Goal: Task Accomplishment & Management: Complete application form

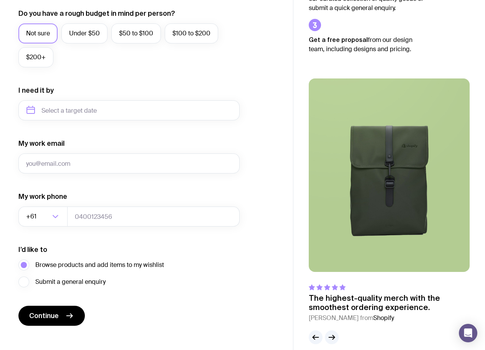
scroll to position [303, 0]
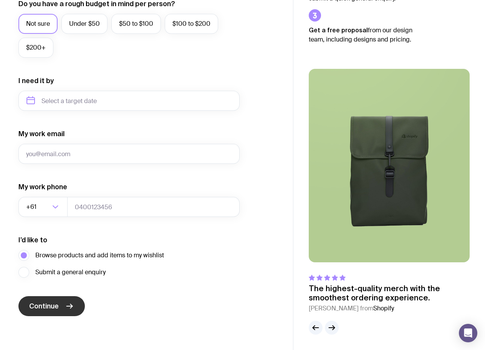
click at [68, 310] on icon "submit" at bounding box center [69, 305] width 9 height 9
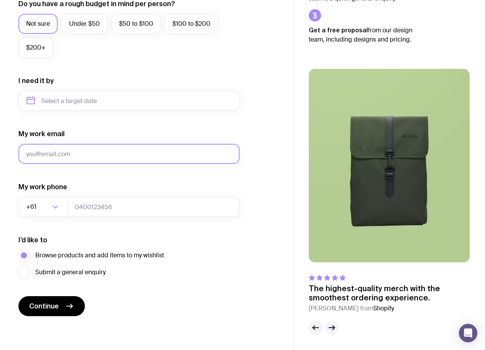
click at [94, 148] on input "My work email" at bounding box center [128, 154] width 221 height 20
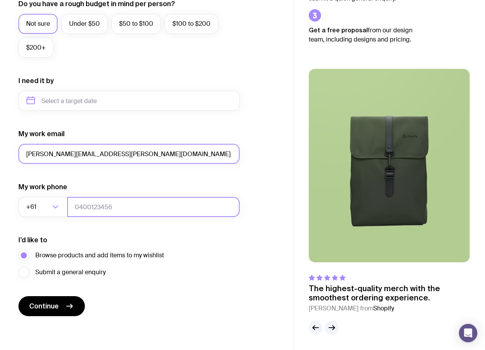
type input "[PERSON_NAME][EMAIL_ADDRESS][PERSON_NAME][DOMAIN_NAME]"
click at [109, 215] on input "tel" at bounding box center [153, 207] width 172 height 20
type input "473854525"
click at [125, 161] on input "[PERSON_NAME][EMAIL_ADDRESS][PERSON_NAME][DOMAIN_NAME]" at bounding box center [128, 154] width 221 height 20
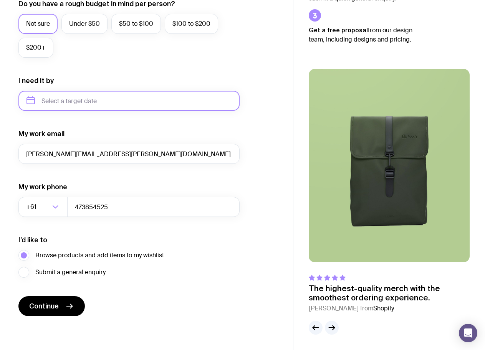
click at [120, 97] on input "text" at bounding box center [128, 101] width 221 height 20
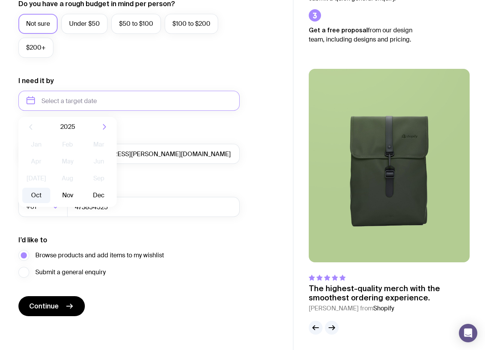
click at [37, 196] on button "Oct" at bounding box center [36, 194] width 28 height 15
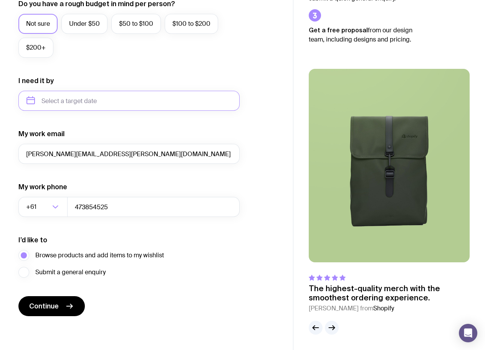
type input "[DATE]"
drag, startPoint x: 66, startPoint y: 306, endPoint x: 63, endPoint y: 311, distance: 5.7
click at [63, 311] on button "Continue" at bounding box center [51, 306] width 66 height 20
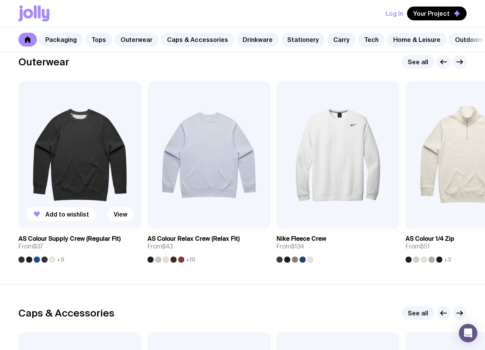
scroll to position [615, 0]
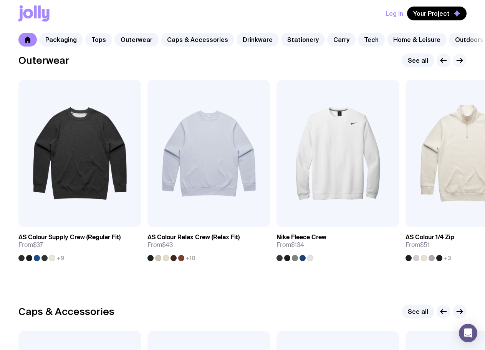
click at [462, 63] on icon "button" at bounding box center [462, 60] width 2 height 4
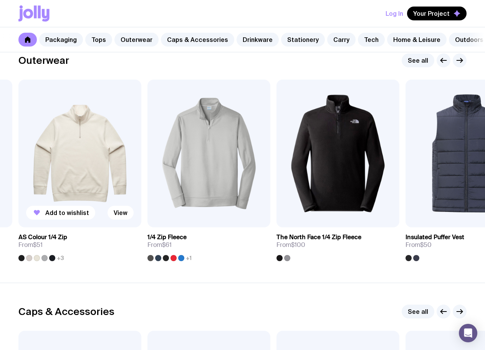
click at [76, 156] on img at bounding box center [79, 153] width 123 height 147
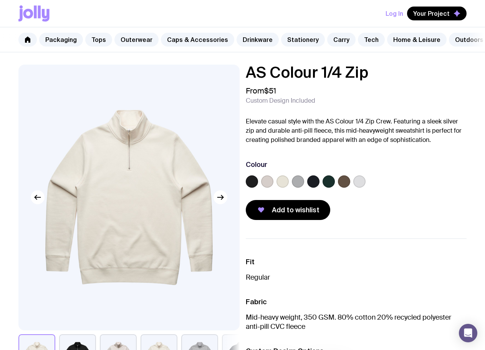
click at [255, 186] on label at bounding box center [252, 181] width 12 height 12
click at [0, 0] on input "radio" at bounding box center [0, 0] width 0 height 0
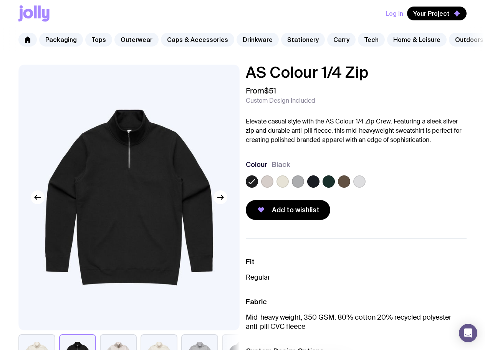
click at [317, 187] on label at bounding box center [313, 181] width 12 height 12
click at [0, 0] on input "radio" at bounding box center [0, 0] width 0 height 0
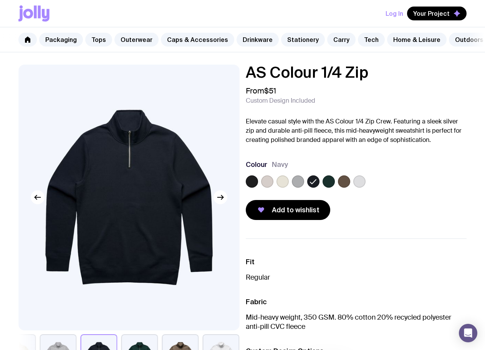
click at [332, 187] on label at bounding box center [329, 181] width 12 height 12
click at [0, 0] on input "radio" at bounding box center [0, 0] width 0 height 0
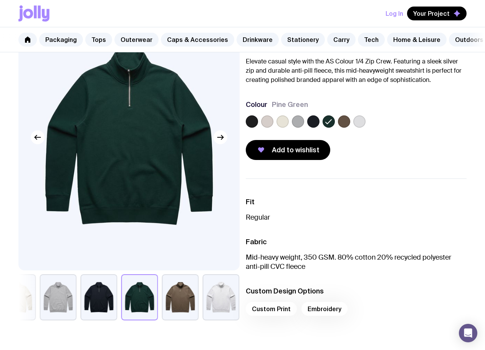
scroll to position [38, 0]
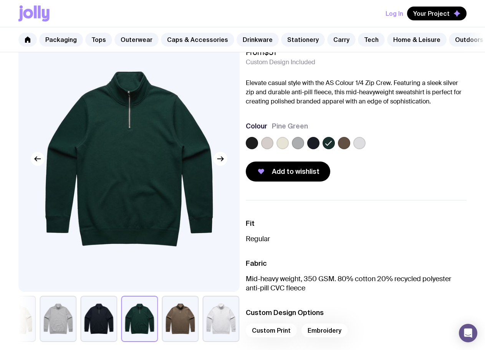
click at [250, 149] on label at bounding box center [252, 143] width 12 height 12
click at [0, 0] on input "radio" at bounding box center [0, 0] width 0 height 0
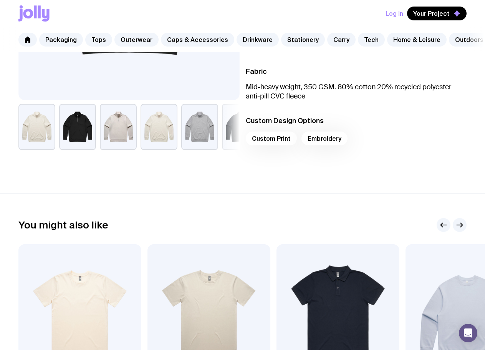
scroll to position [230, 0]
click at [274, 142] on div "Custom Print Embroidery" at bounding box center [356, 140] width 221 height 18
click at [274, 125] on h3 "Custom Design Options" at bounding box center [356, 120] width 221 height 9
click at [267, 139] on div "Custom Print Embroidery" at bounding box center [356, 140] width 221 height 18
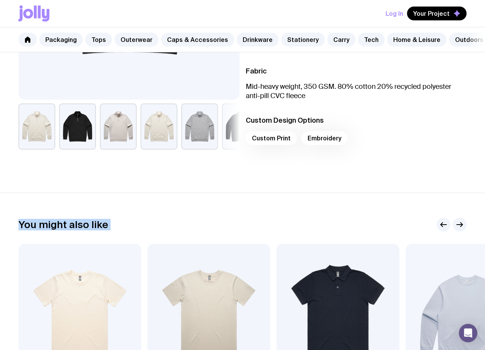
click at [267, 139] on div "Custom Print Embroidery" at bounding box center [356, 140] width 221 height 18
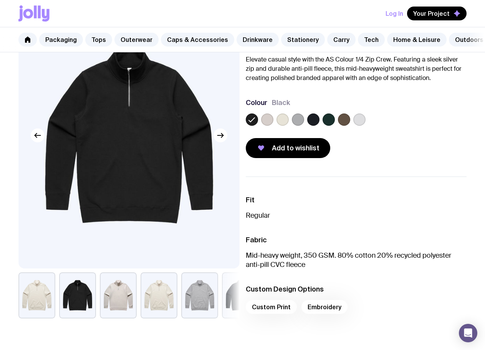
scroll to position [0, 0]
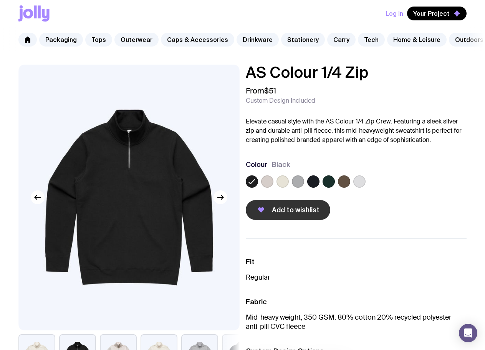
click at [297, 214] on span "Add to wishlist" at bounding box center [296, 209] width 48 height 9
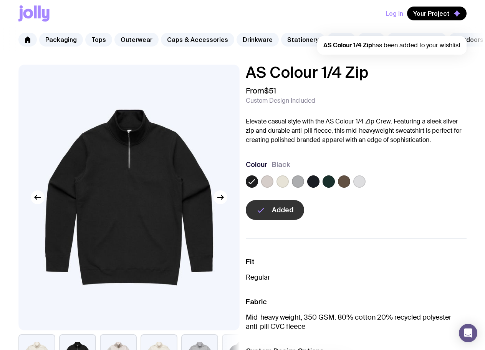
click at [433, 43] on span "AS Colour 1/4 Zip has been added to your wishlist" at bounding box center [391, 45] width 137 height 8
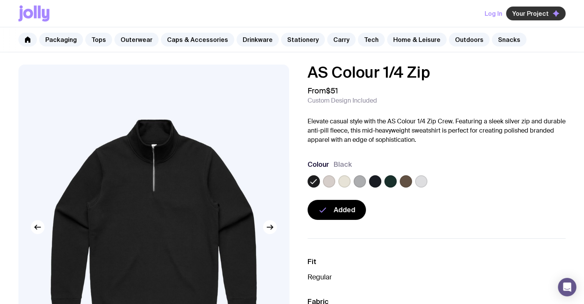
click at [485, 15] on span "Your Project" at bounding box center [530, 14] width 36 height 8
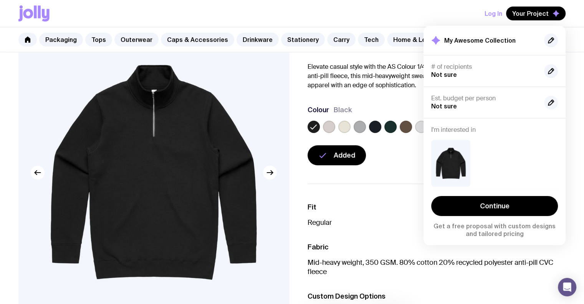
scroll to position [77, 0]
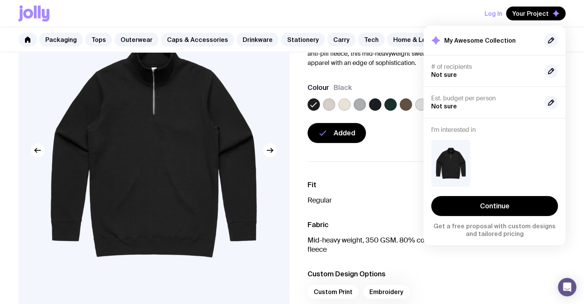
click at [485, 136] on div "I'm interested in Continue Get a free proposal with custom designs and tailored…" at bounding box center [495, 181] width 142 height 127
click at [368, 149] on div "AS Colour 1/4 Zip From $51 Custom Design Included Elevate casual style with the…" at bounding box center [292, 179] width 584 height 382
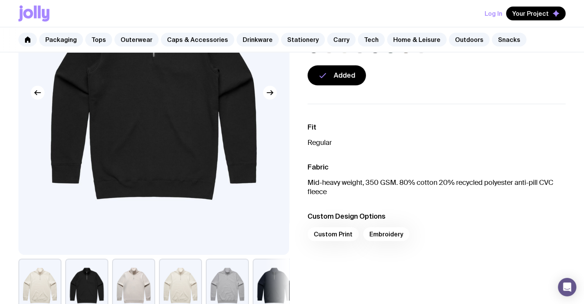
scroll to position [230, 0]
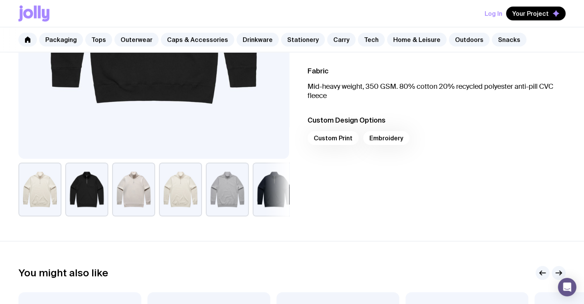
click at [335, 139] on div "Custom Print Embroidery" at bounding box center [437, 140] width 259 height 18
click at [427, 140] on div "Custom Print Embroidery" at bounding box center [437, 140] width 259 height 18
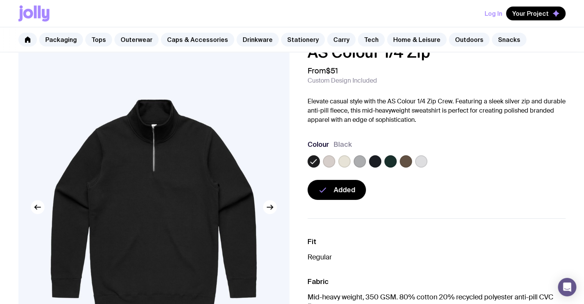
scroll to position [0, 0]
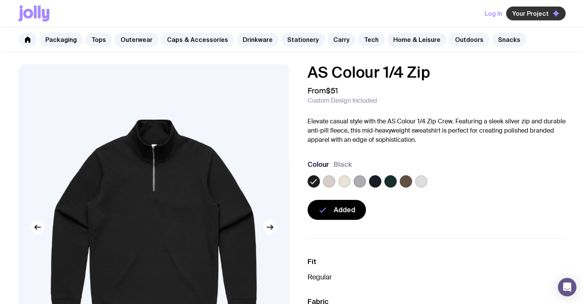
click at [485, 12] on span "Your Project" at bounding box center [530, 14] width 36 height 8
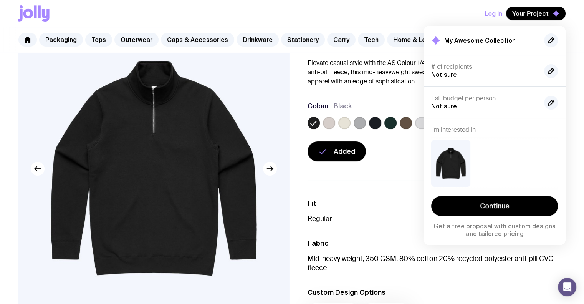
scroll to position [115, 0]
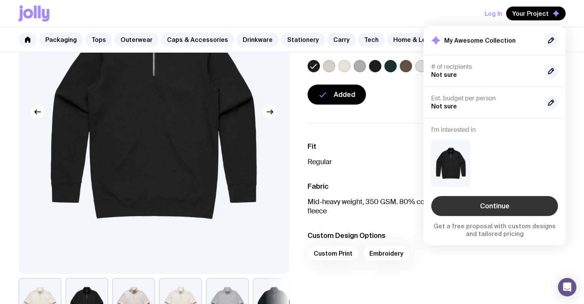
click at [485, 211] on link "Continue" at bounding box center [494, 206] width 127 height 20
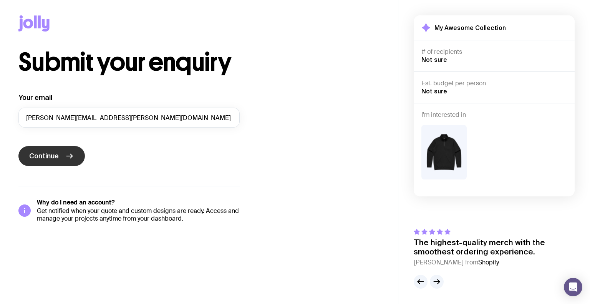
click at [64, 155] on button "Continue" at bounding box center [51, 156] width 66 height 20
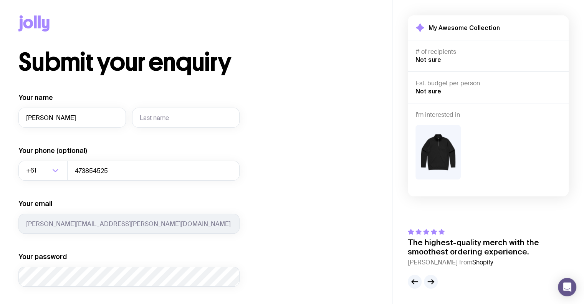
type input "[PERSON_NAME]"
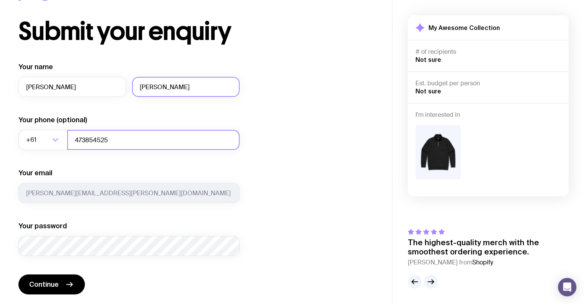
scroll to position [77, 0]
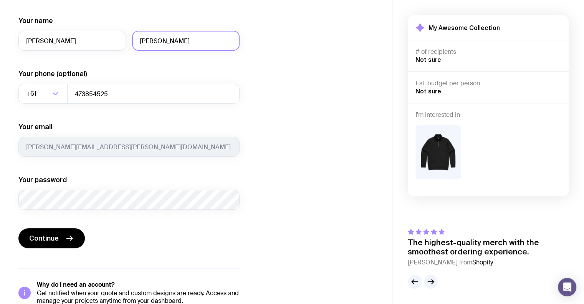
type input "[PERSON_NAME]"
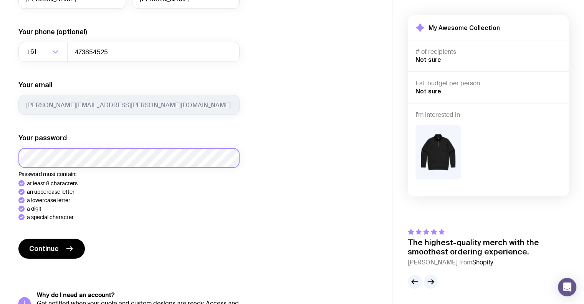
scroll to position [145, 0]
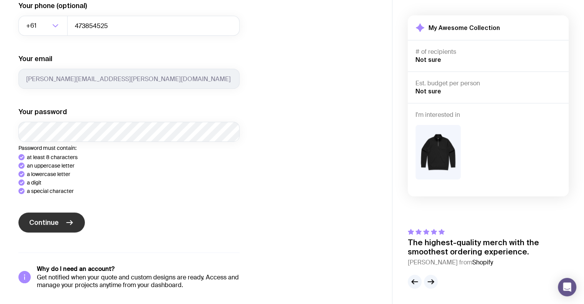
click at [43, 224] on span "Continue" at bounding box center [44, 222] width 30 height 9
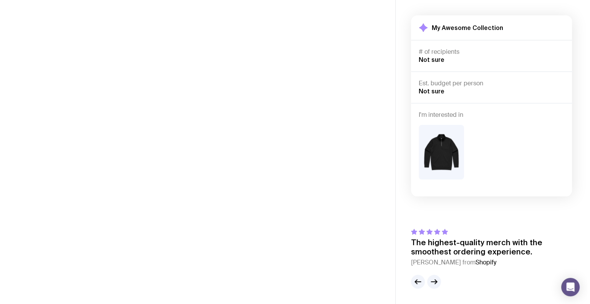
scroll to position [0, 0]
